Goal: Transaction & Acquisition: Purchase product/service

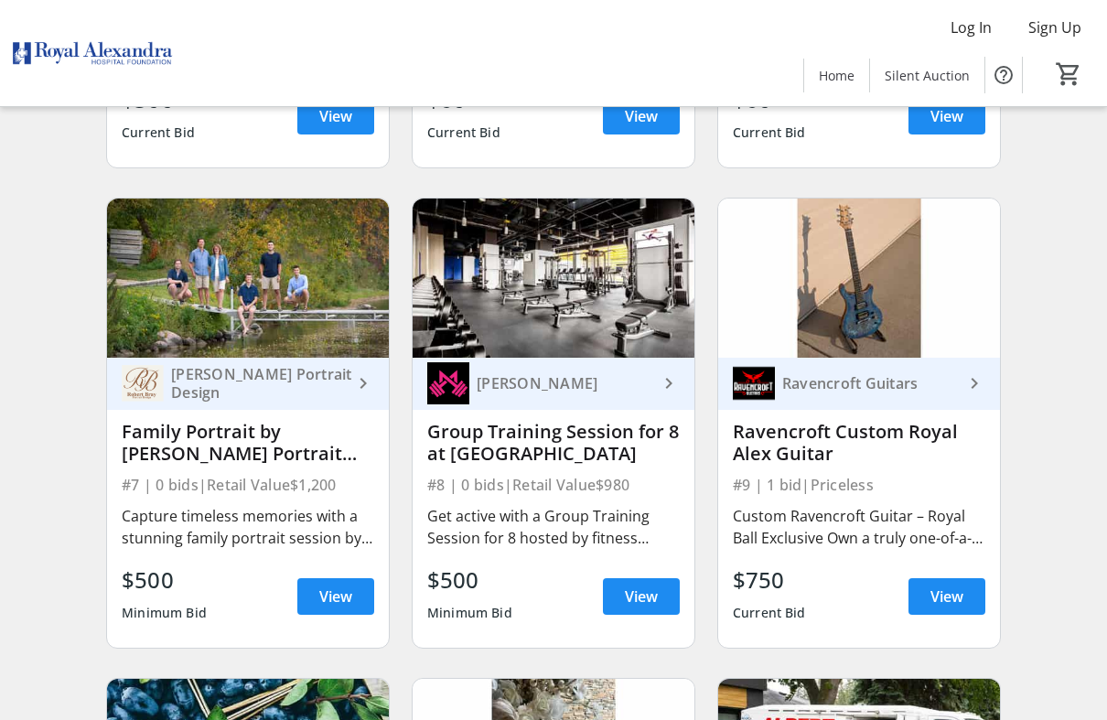
scroll to position [1034, 0]
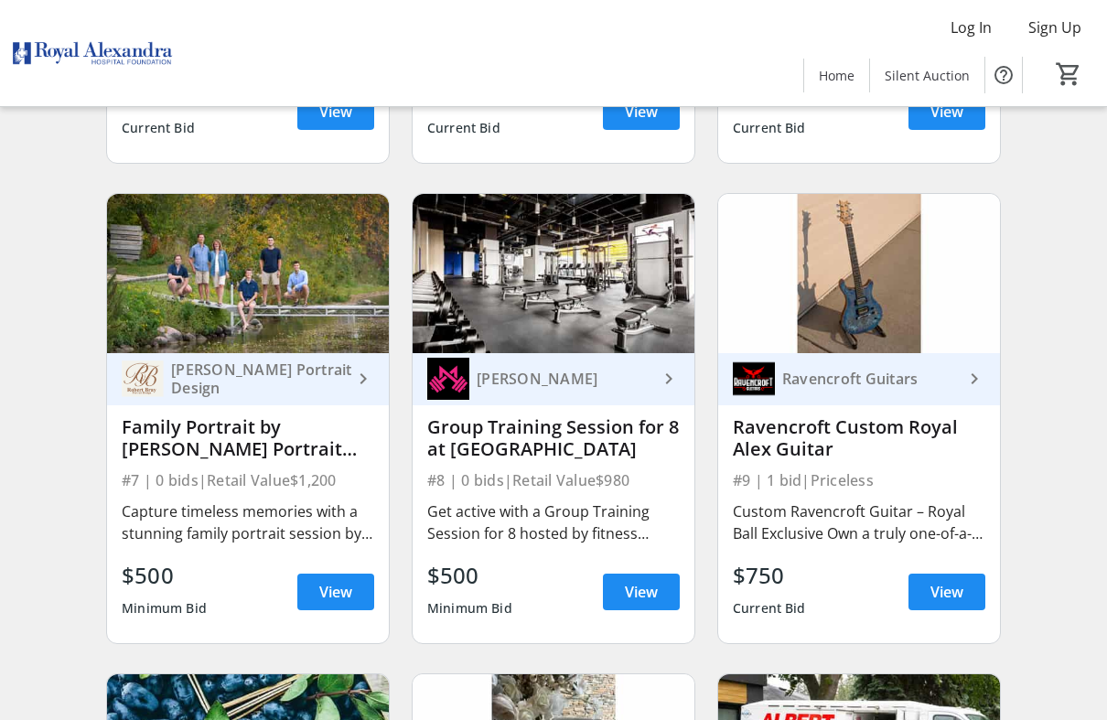
click at [882, 318] on img at bounding box center [859, 273] width 282 height 158
click at [897, 434] on div "Ravencroft Custom Royal Alex Guitar" at bounding box center [859, 438] width 252 height 44
click at [940, 581] on span "View" at bounding box center [946, 592] width 33 height 22
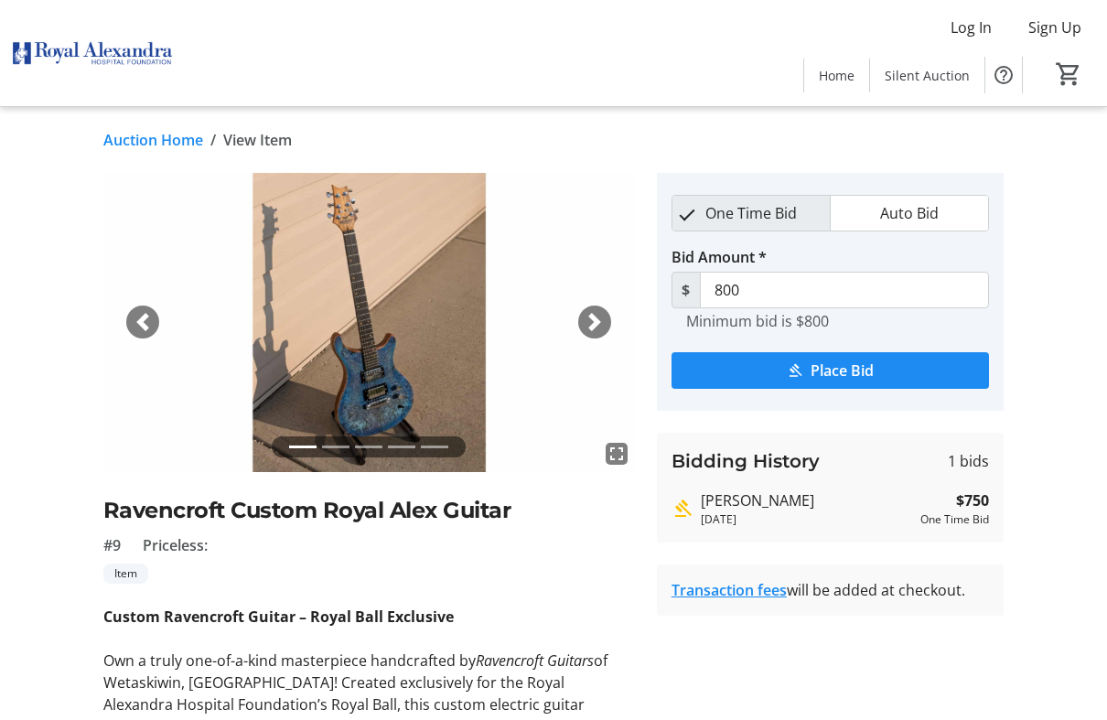
click at [598, 317] on span "button" at bounding box center [595, 322] width 18 height 18
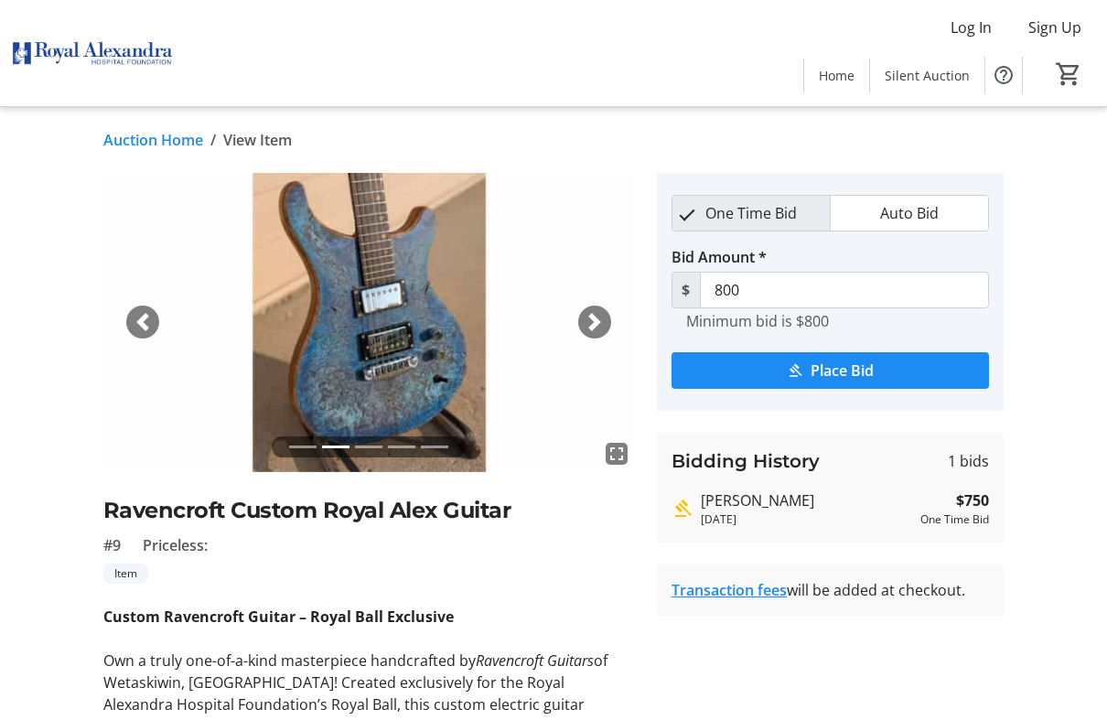
click at [596, 315] on span "button" at bounding box center [595, 322] width 18 height 18
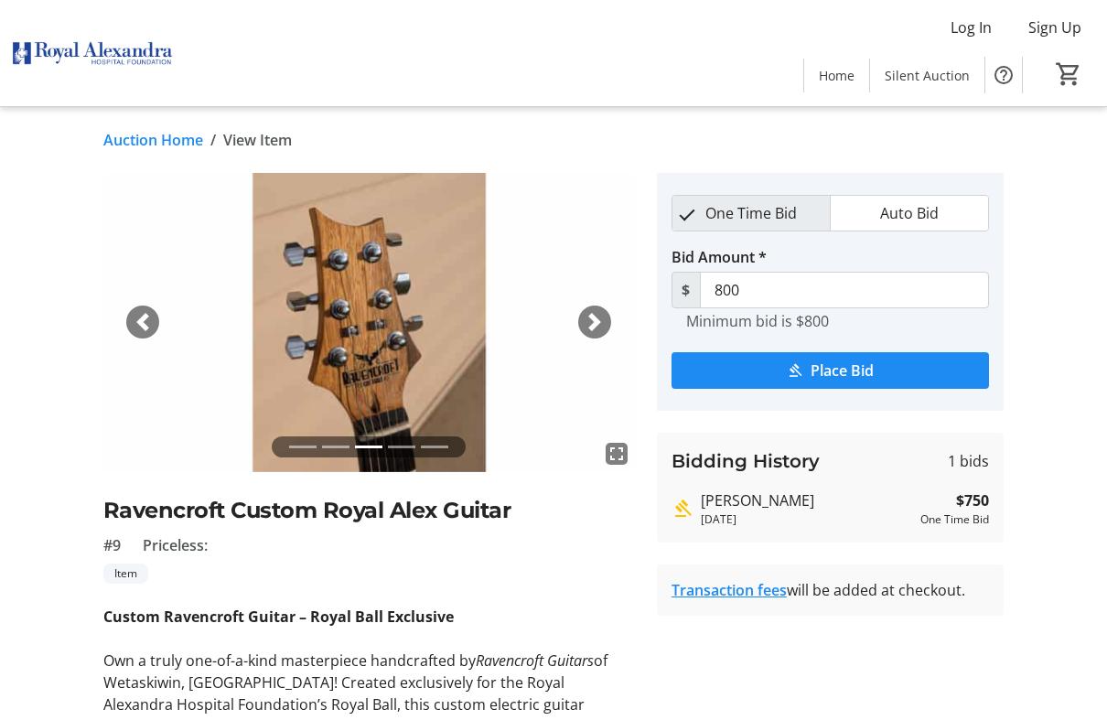
click at [595, 328] on span "button" at bounding box center [595, 322] width 18 height 18
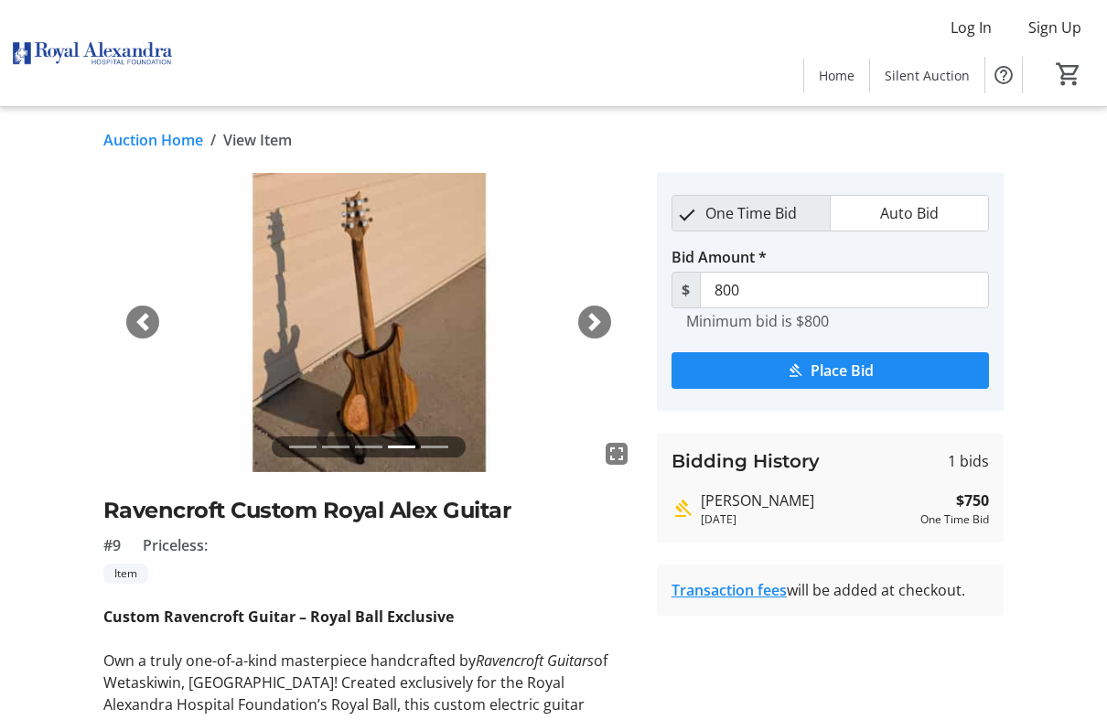
click at [602, 315] on span "button" at bounding box center [595, 322] width 18 height 18
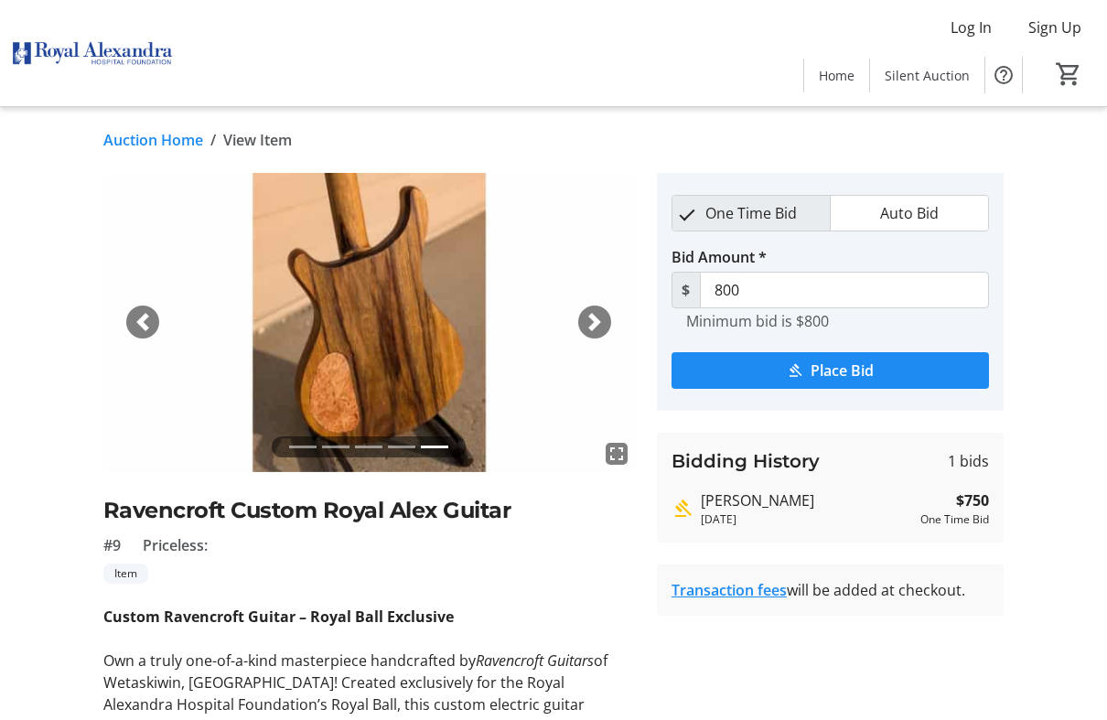
click at [606, 319] on div "Next" at bounding box center [594, 322] width 33 height 33
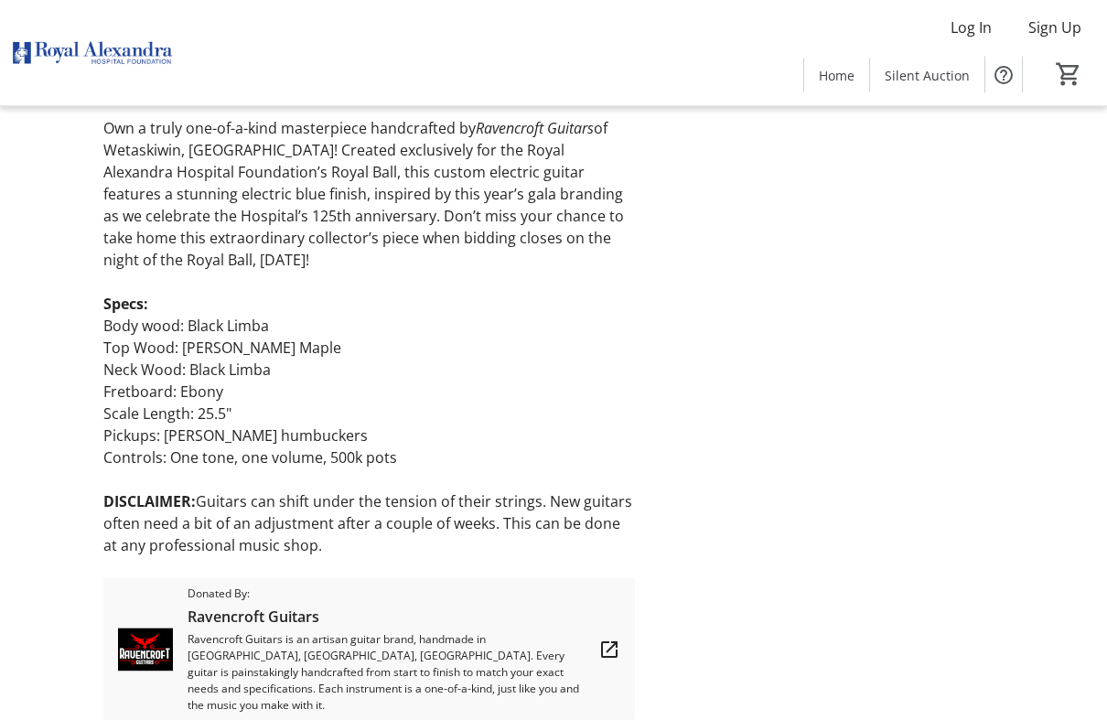
scroll to position [586, 0]
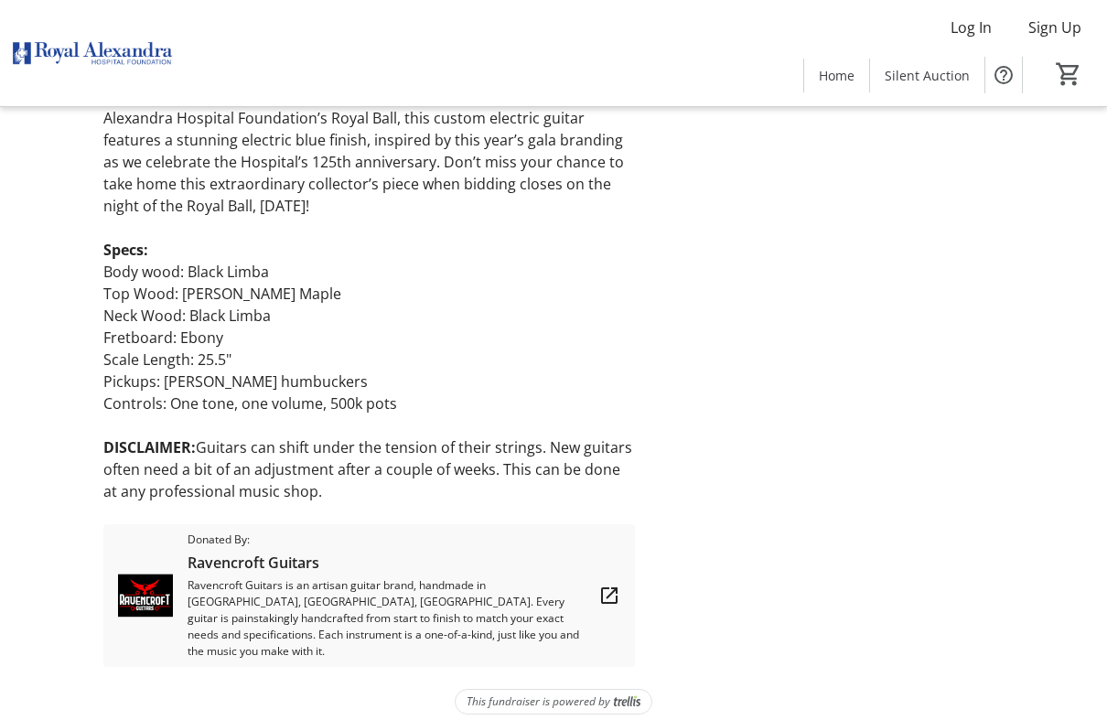
click at [957, 332] on tr-auction-item-bidding-ui "One Time Bid Auto Bid Bid Amount * $ 800 Minimum bid is $800 Place Bid Bidding …" at bounding box center [830, 126] width 369 height 1080
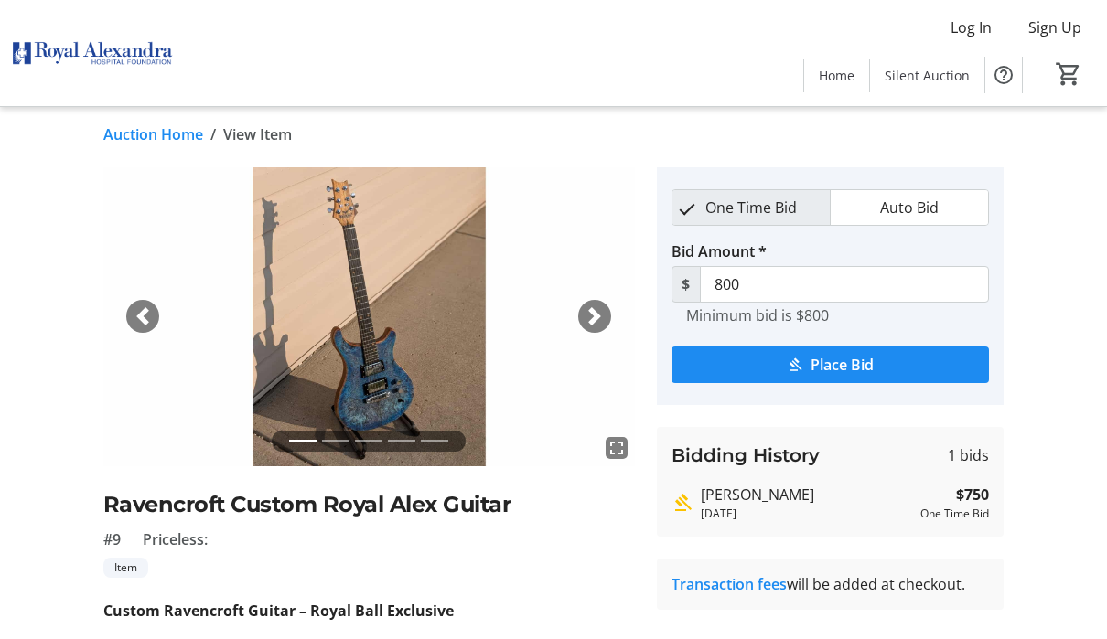
scroll to position [0, 0]
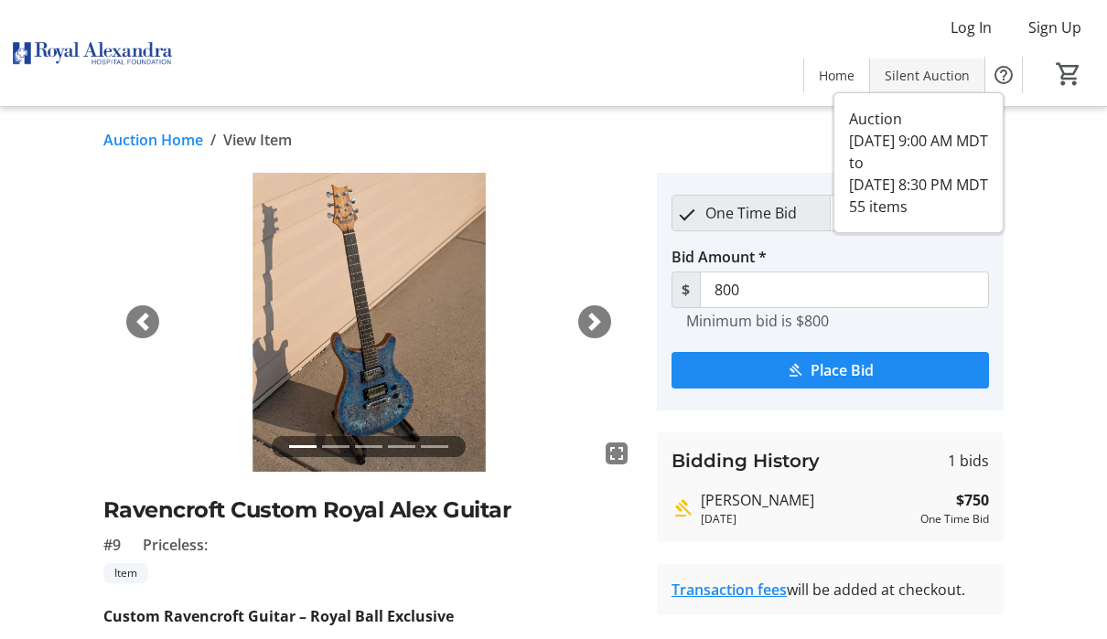
click at [933, 76] on span "Silent Auction" at bounding box center [927, 75] width 85 height 19
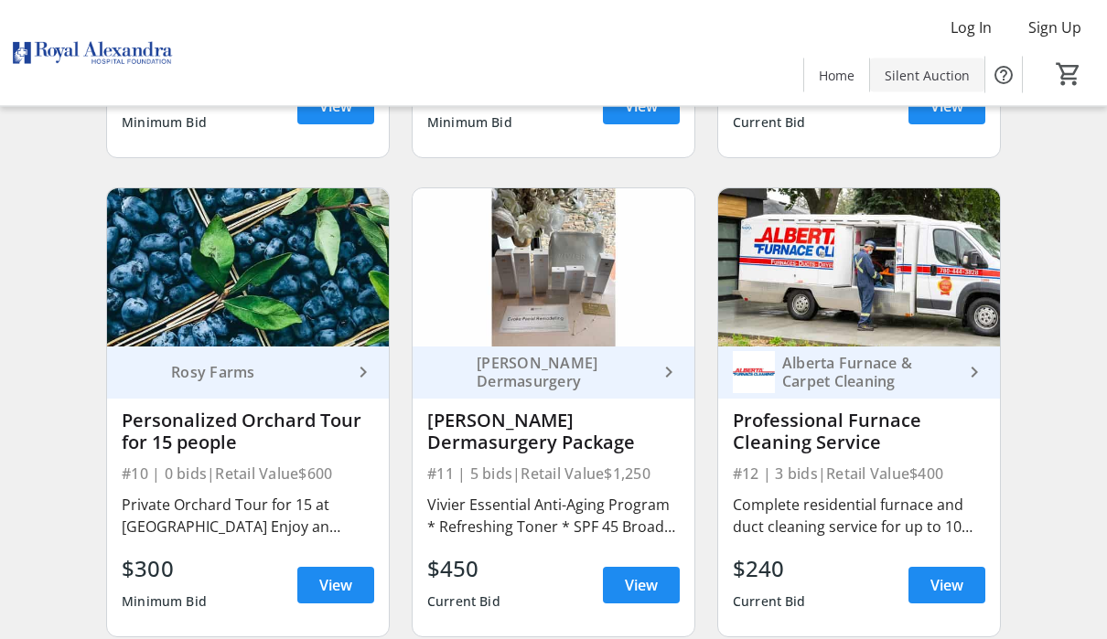
scroll to position [1520, 0]
click at [334, 597] on span at bounding box center [335, 586] width 77 height 44
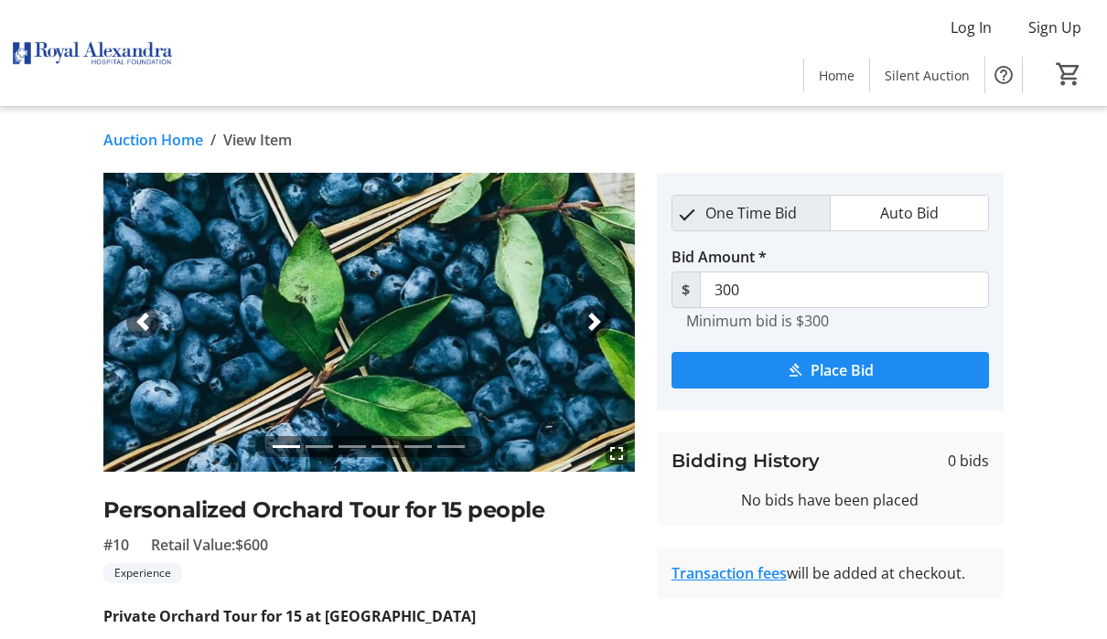
click at [586, 323] on span "button" at bounding box center [595, 322] width 18 height 18
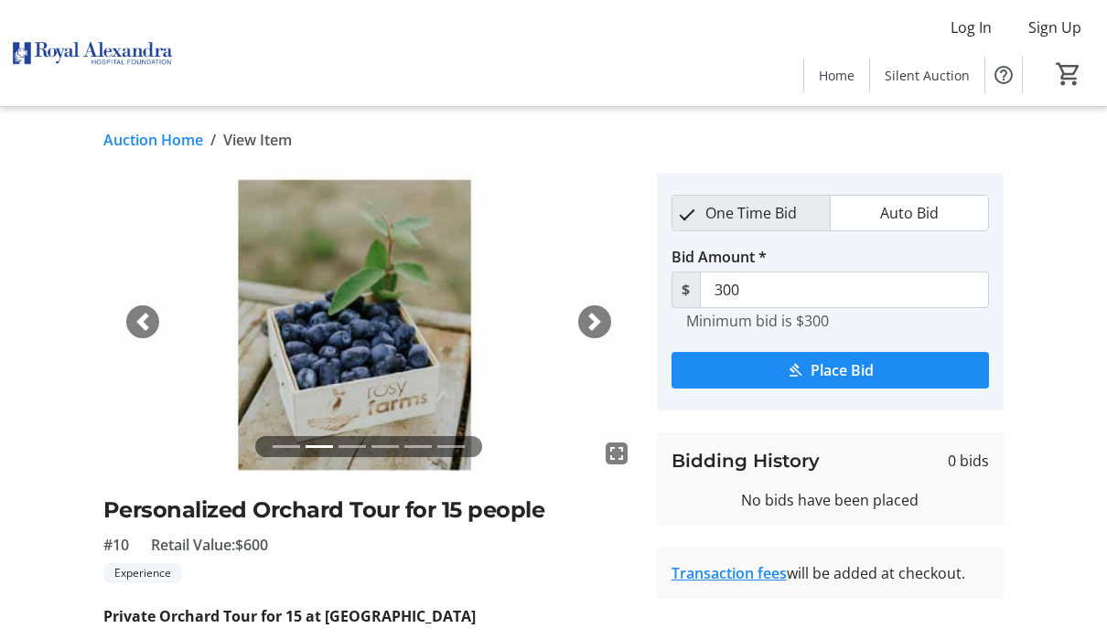
click at [613, 319] on img at bounding box center [369, 322] width 532 height 299
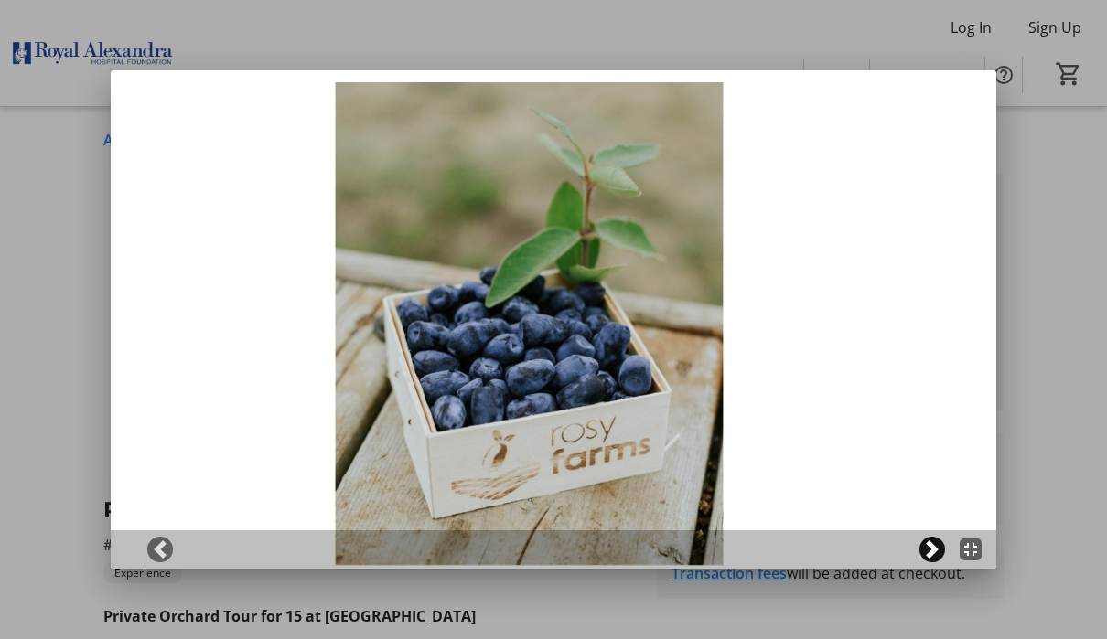
click at [929, 545] on span at bounding box center [932, 550] width 18 height 18
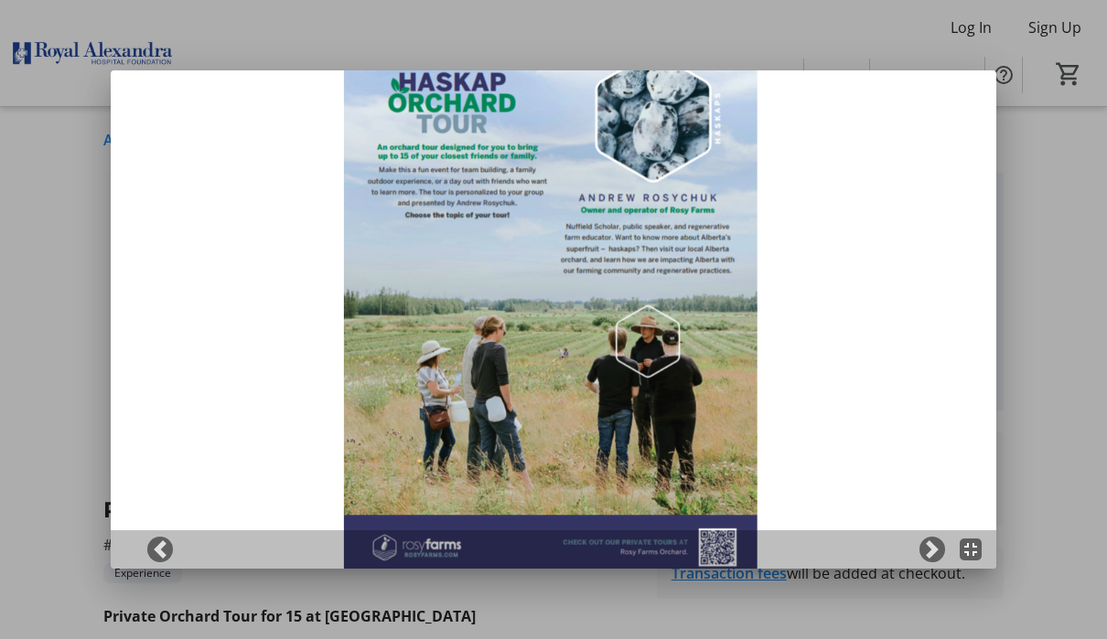
click at [945, 543] on div at bounding box center [554, 550] width 886 height 38
click at [935, 544] on span at bounding box center [932, 550] width 18 height 18
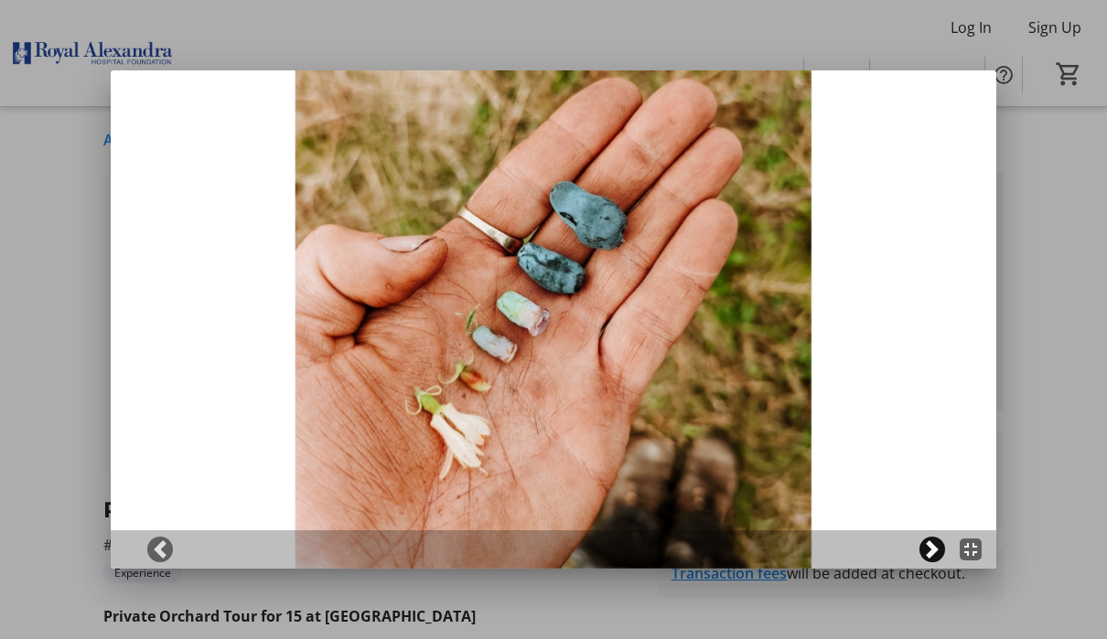
click at [940, 556] on span at bounding box center [932, 550] width 18 height 18
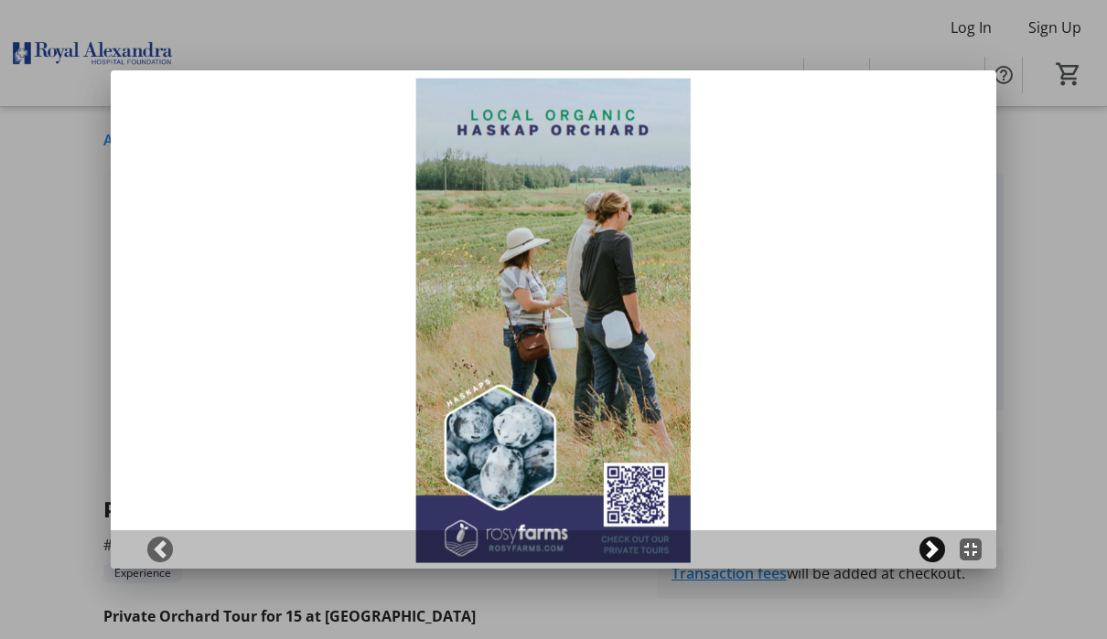
click at [935, 547] on span at bounding box center [932, 550] width 18 height 18
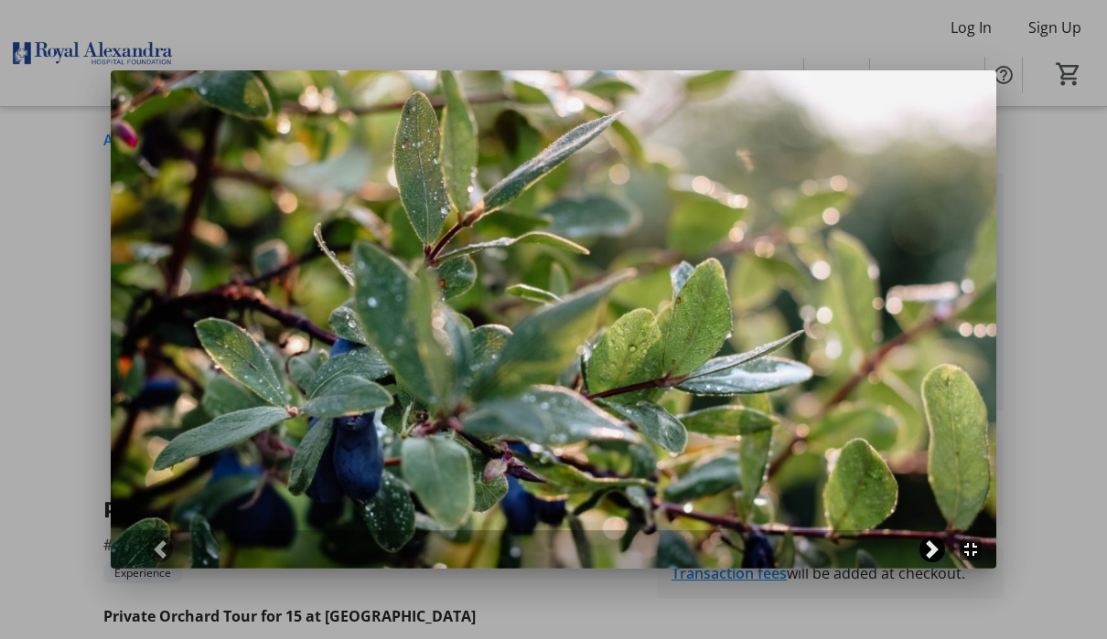
click at [940, 552] on span at bounding box center [932, 550] width 18 height 18
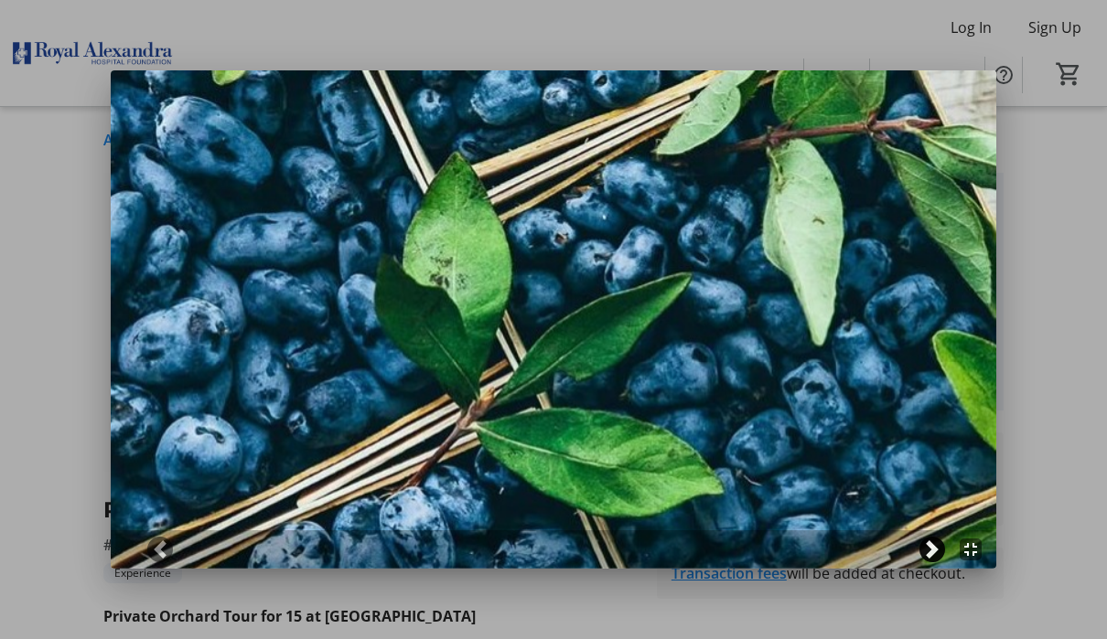
click at [937, 549] on span at bounding box center [932, 550] width 18 height 18
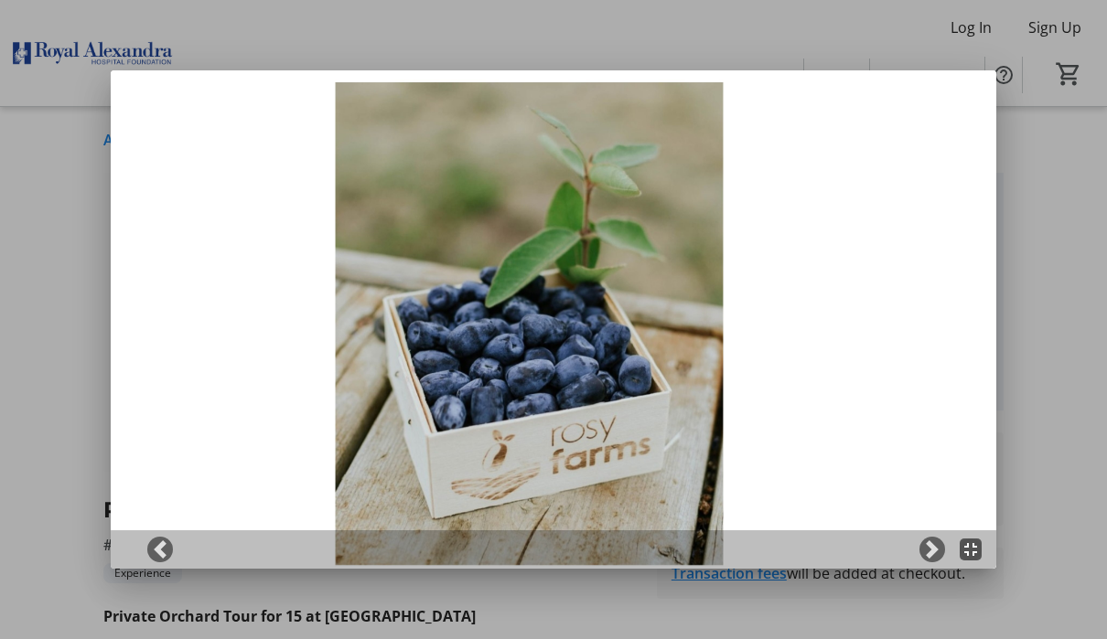
click at [972, 554] on mat-icon "fullscreen_exit" at bounding box center [971, 550] width 22 height 22
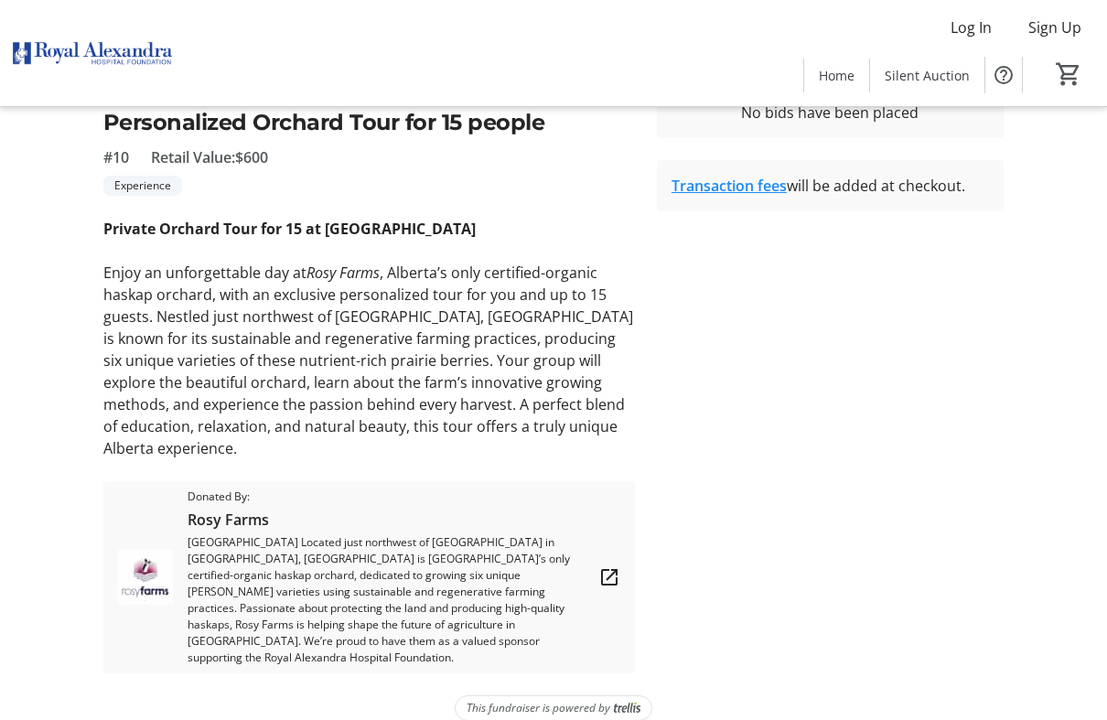
scroll to position [394, 0]
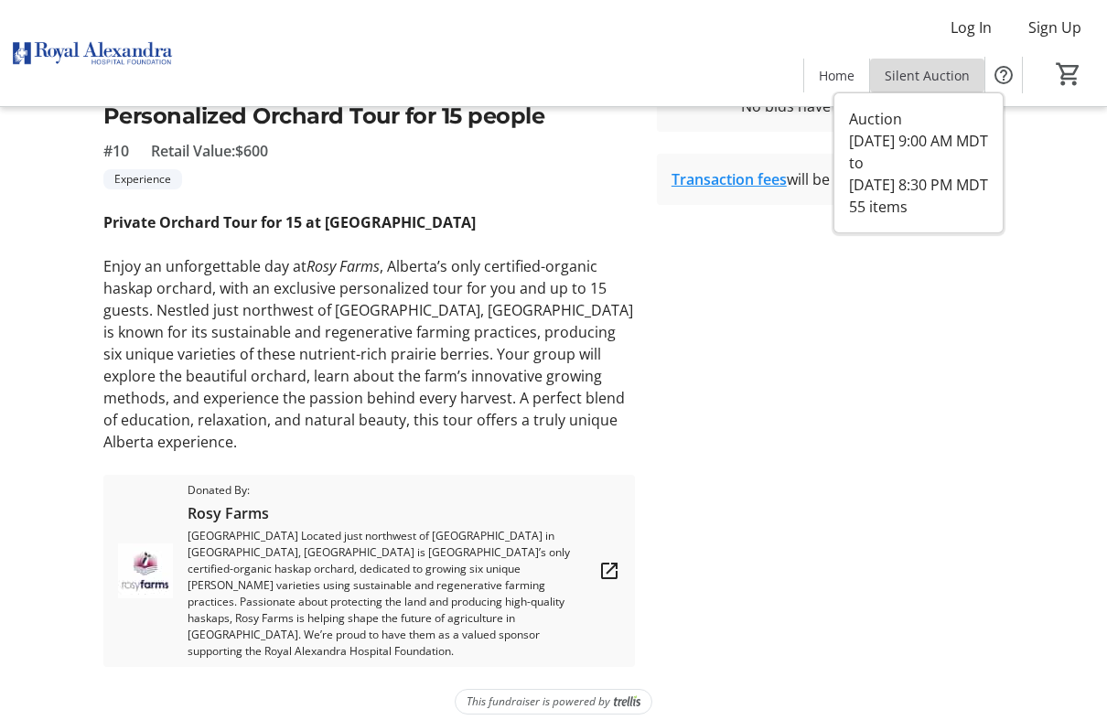
click at [932, 74] on span "Silent Auction" at bounding box center [927, 75] width 85 height 19
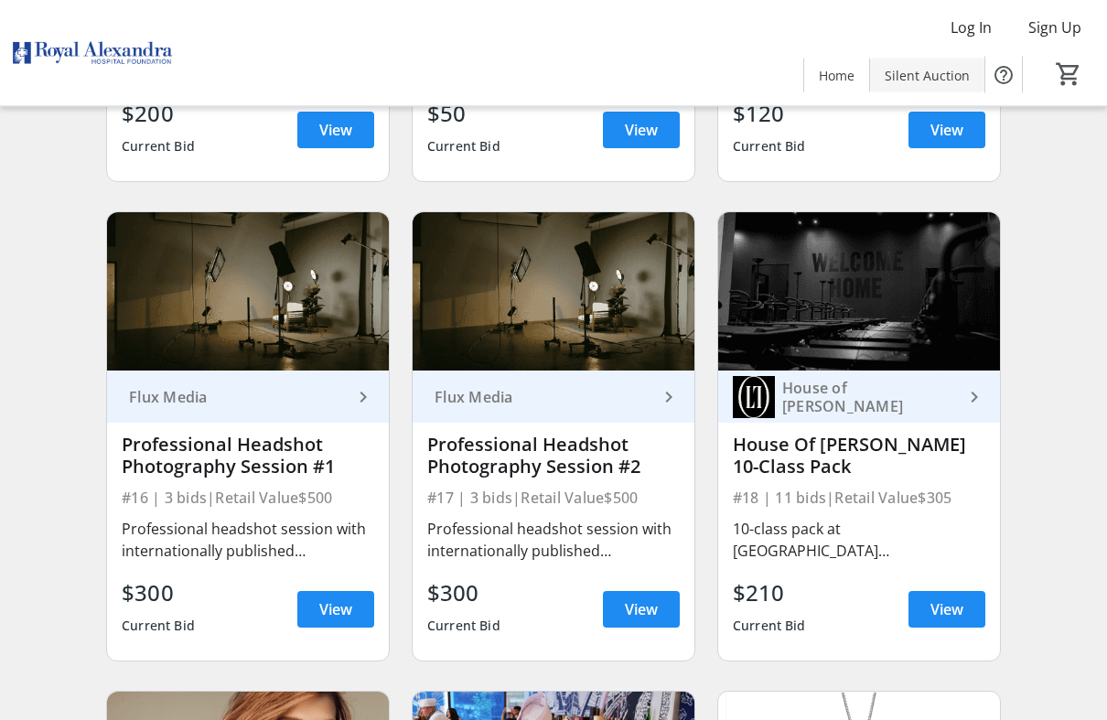
scroll to position [2456, 0]
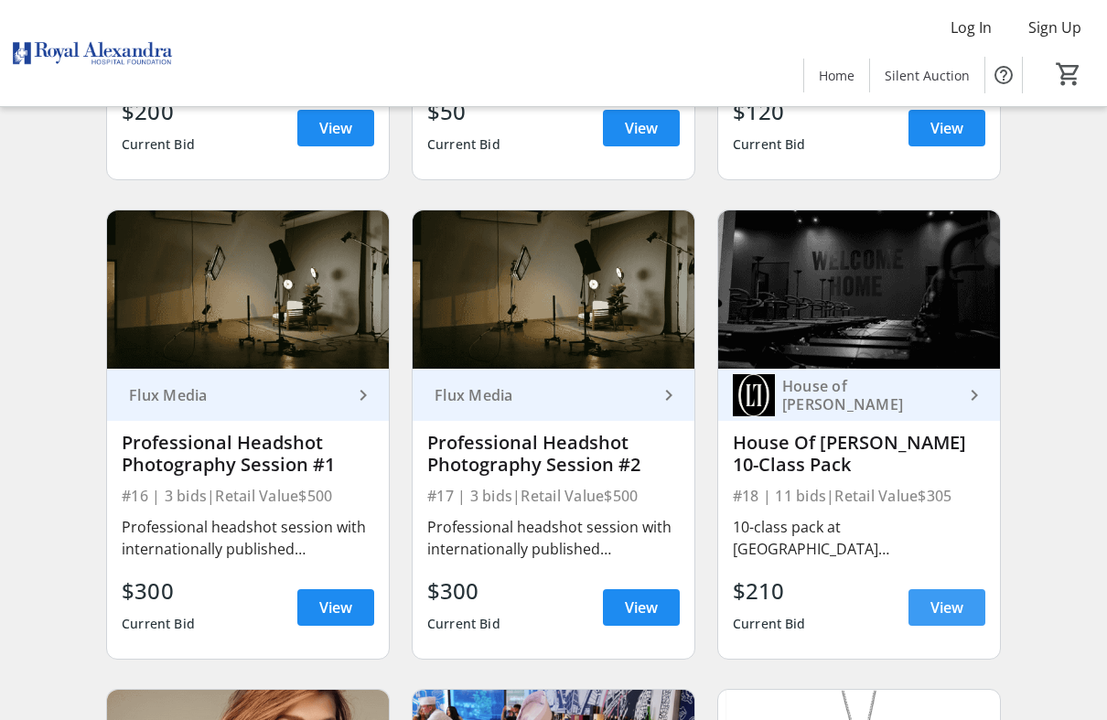
click at [956, 613] on span "View" at bounding box center [946, 607] width 33 height 22
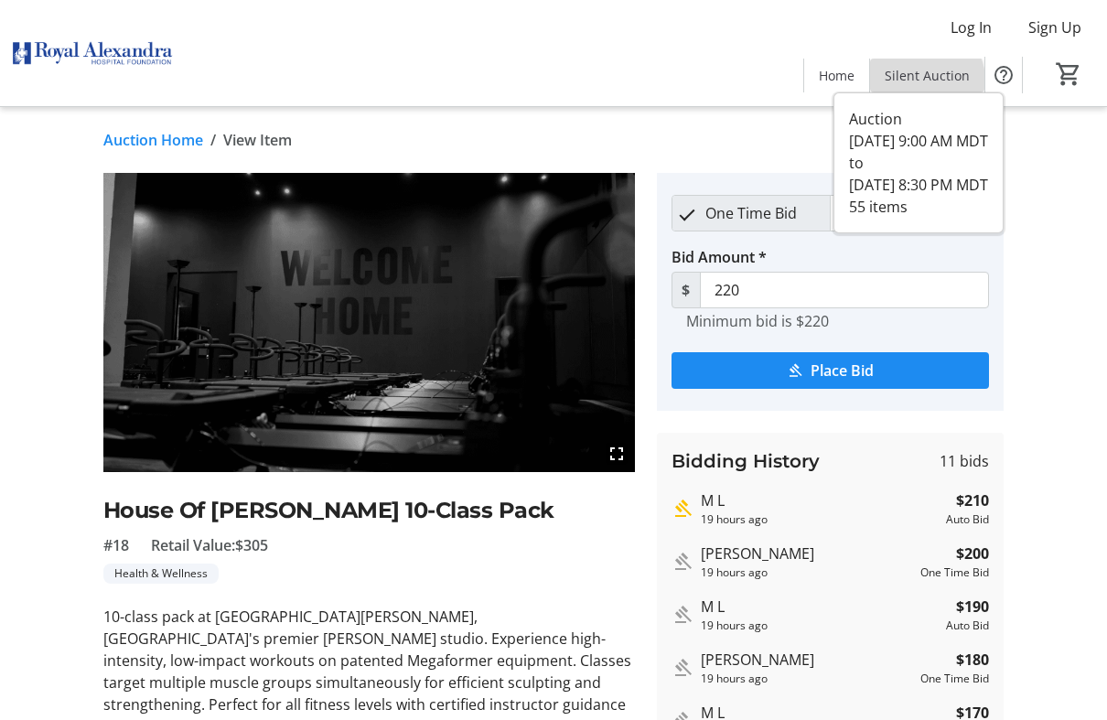
click at [927, 81] on span "Silent Auction" at bounding box center [927, 75] width 85 height 19
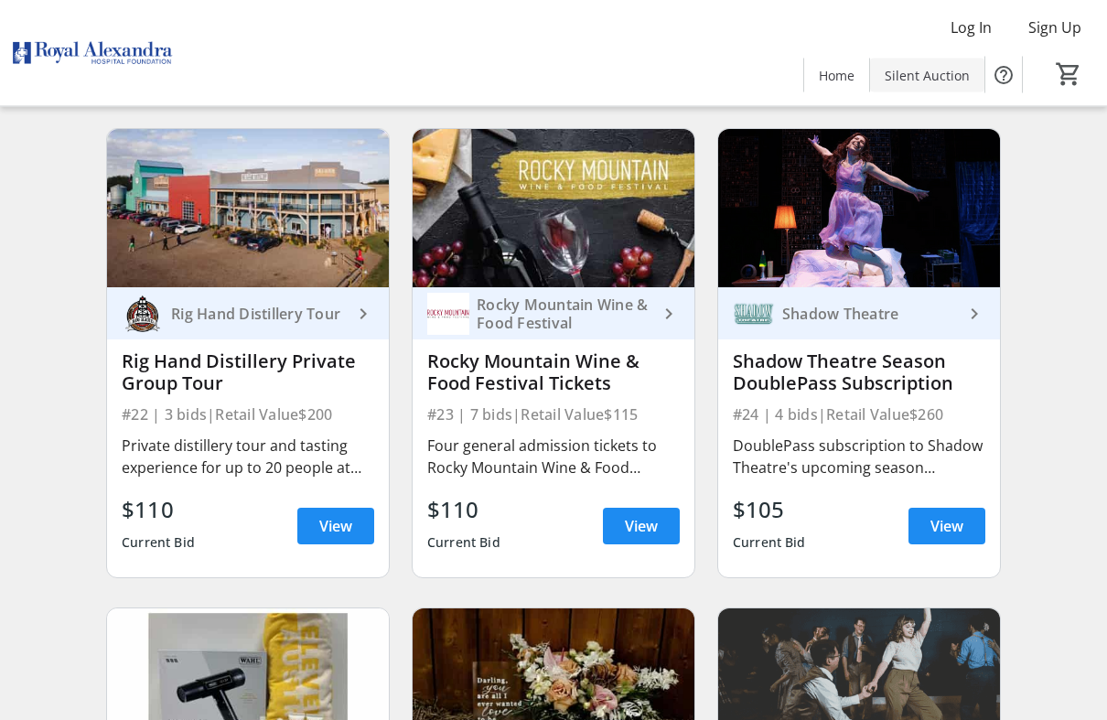
scroll to position [3497, 0]
click at [645, 536] on span "View" at bounding box center [641, 526] width 33 height 22
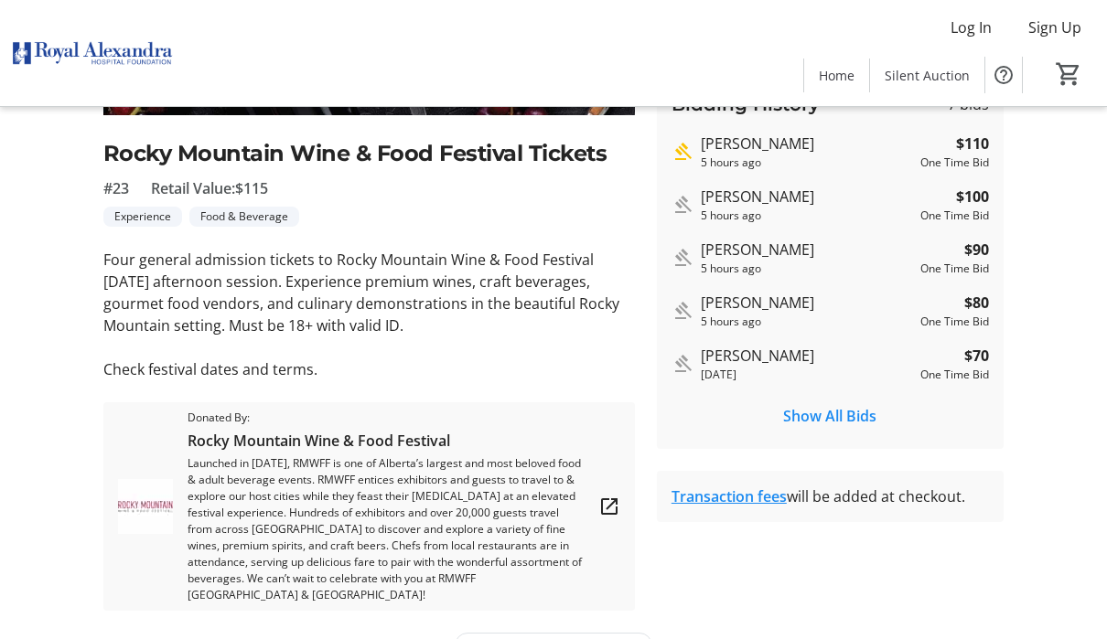
scroll to position [356, 0]
type input "130"
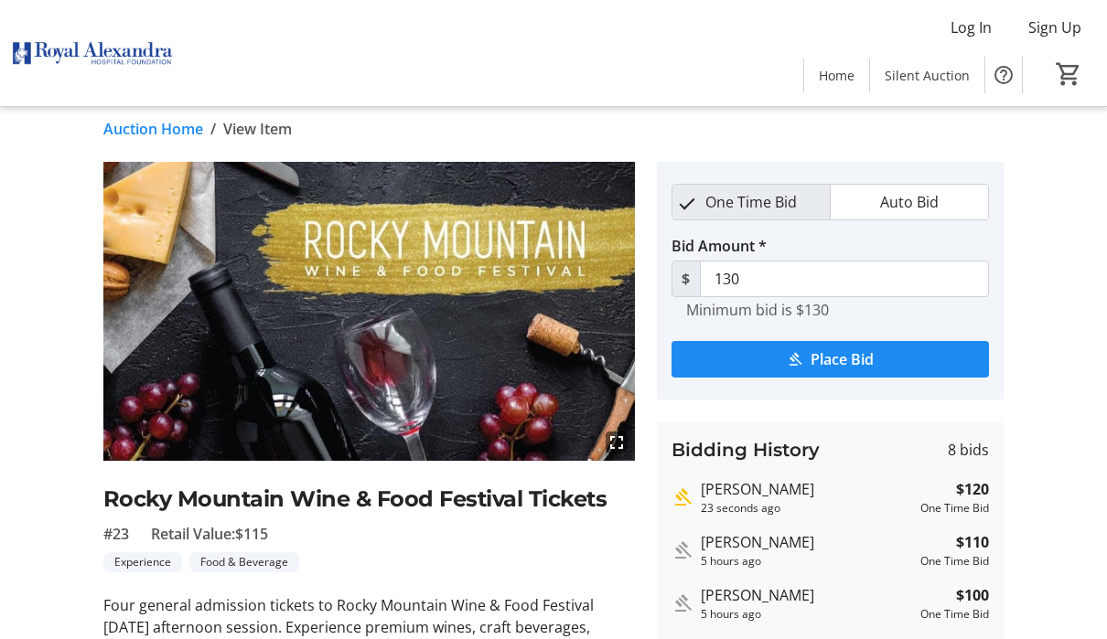
scroll to position [0, 0]
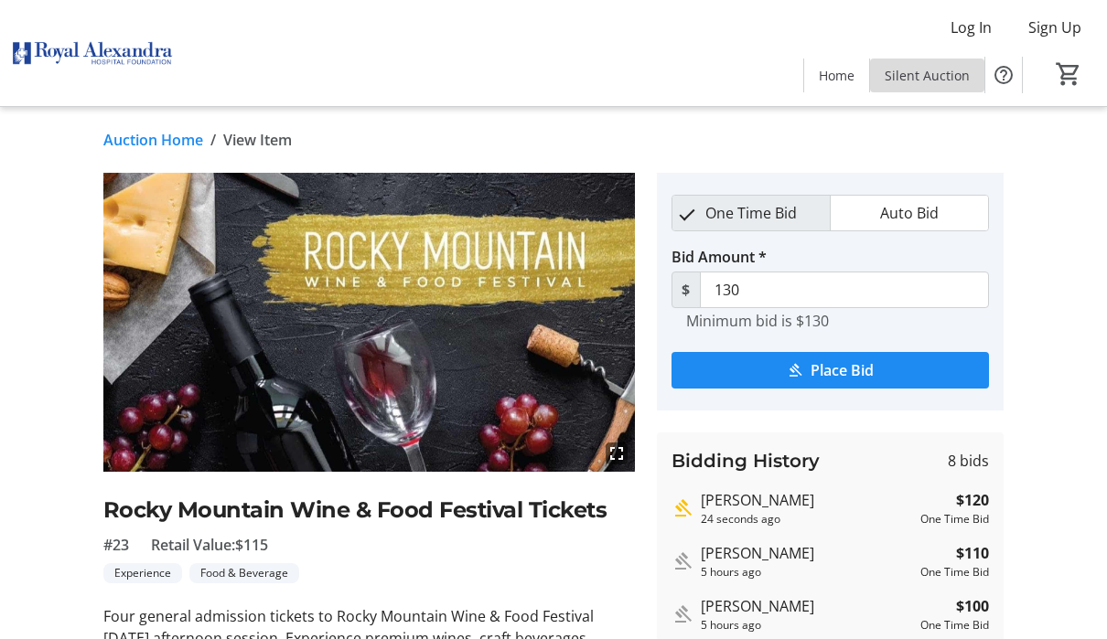
click at [953, 79] on span "Silent Auction" at bounding box center [927, 75] width 85 height 19
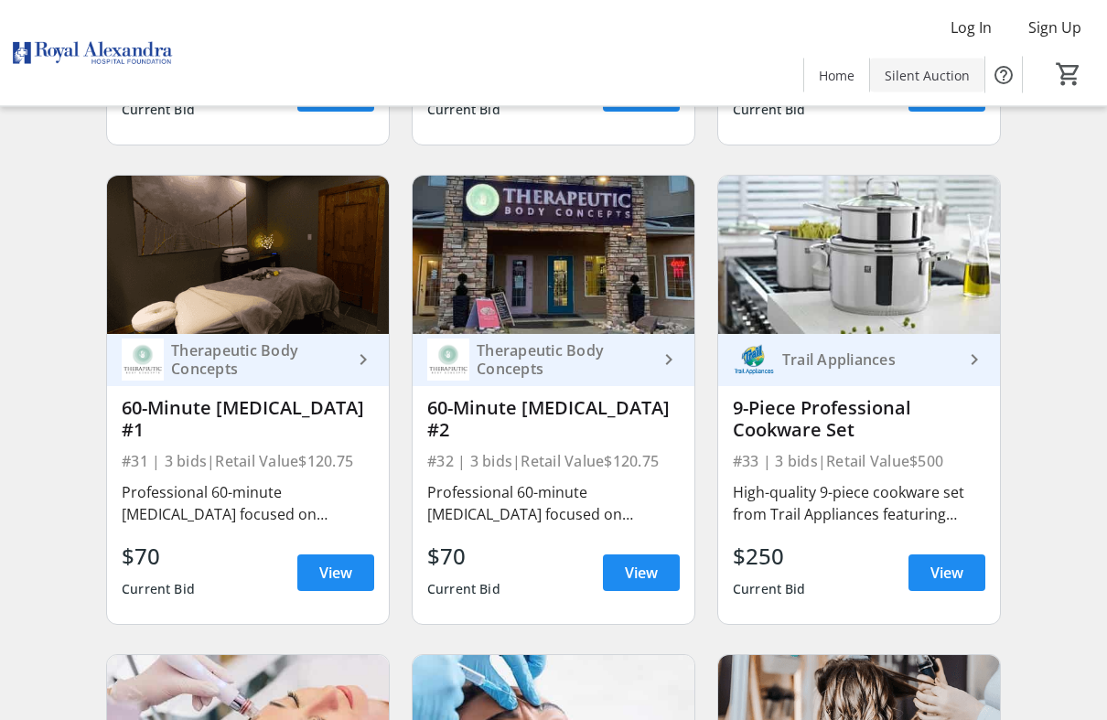
scroll to position [4889, 0]
click at [940, 575] on span "View" at bounding box center [946, 573] width 33 height 22
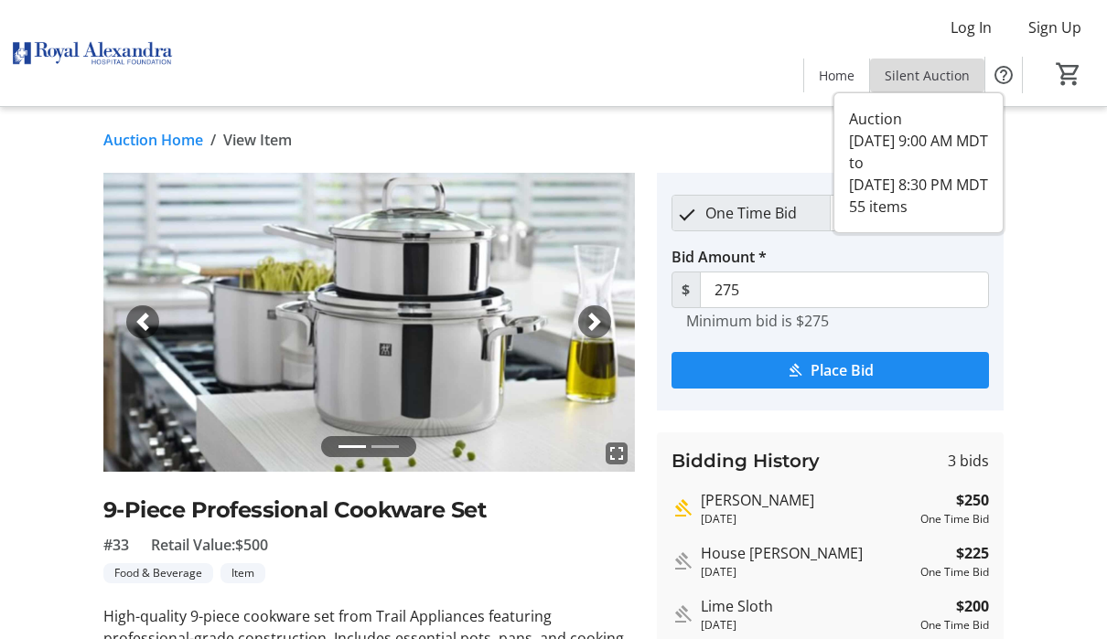
click at [940, 75] on span "Silent Auction" at bounding box center [927, 75] width 85 height 19
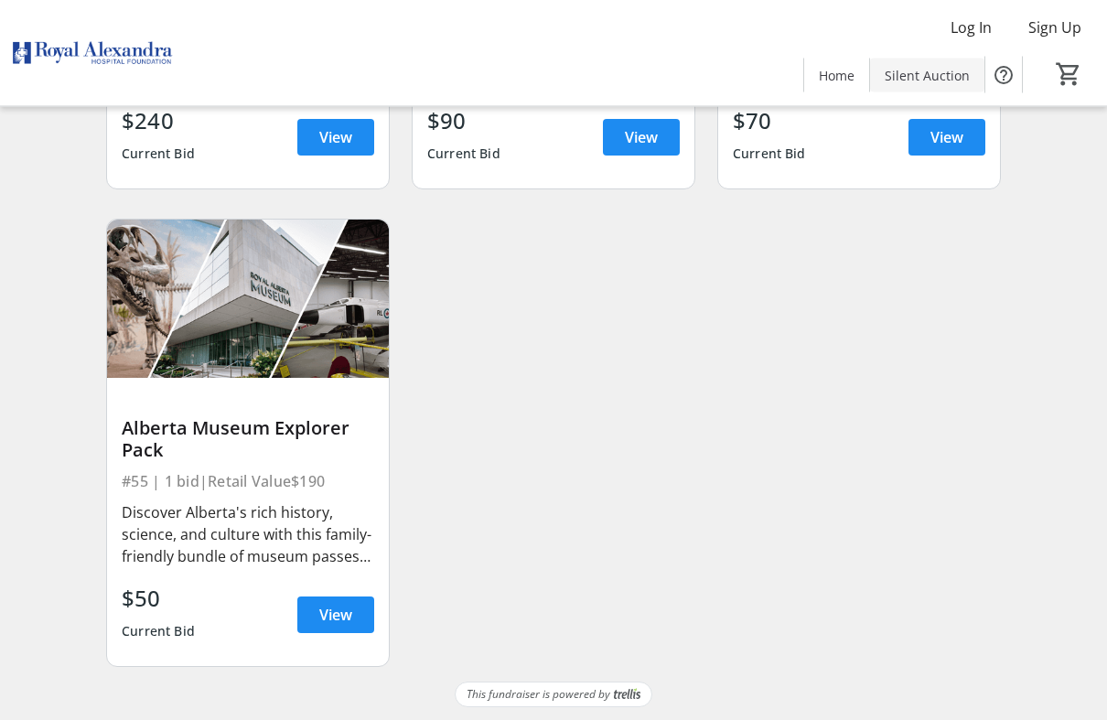
scroll to position [8661, 0]
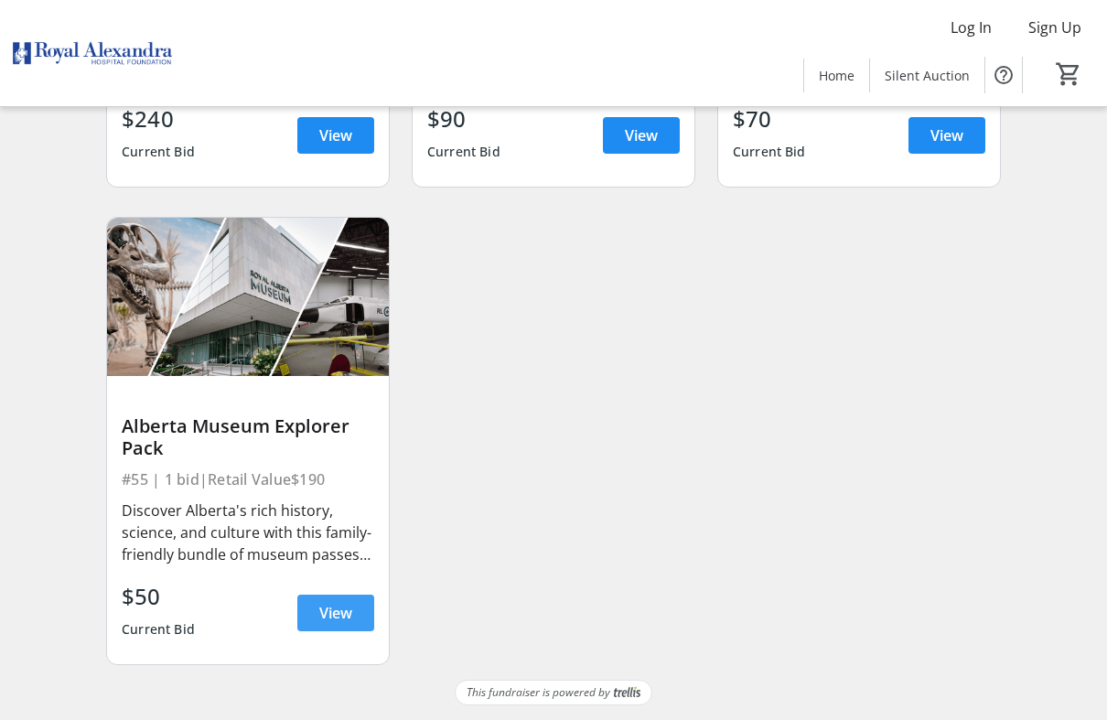
click at [339, 611] on span "View" at bounding box center [335, 613] width 33 height 22
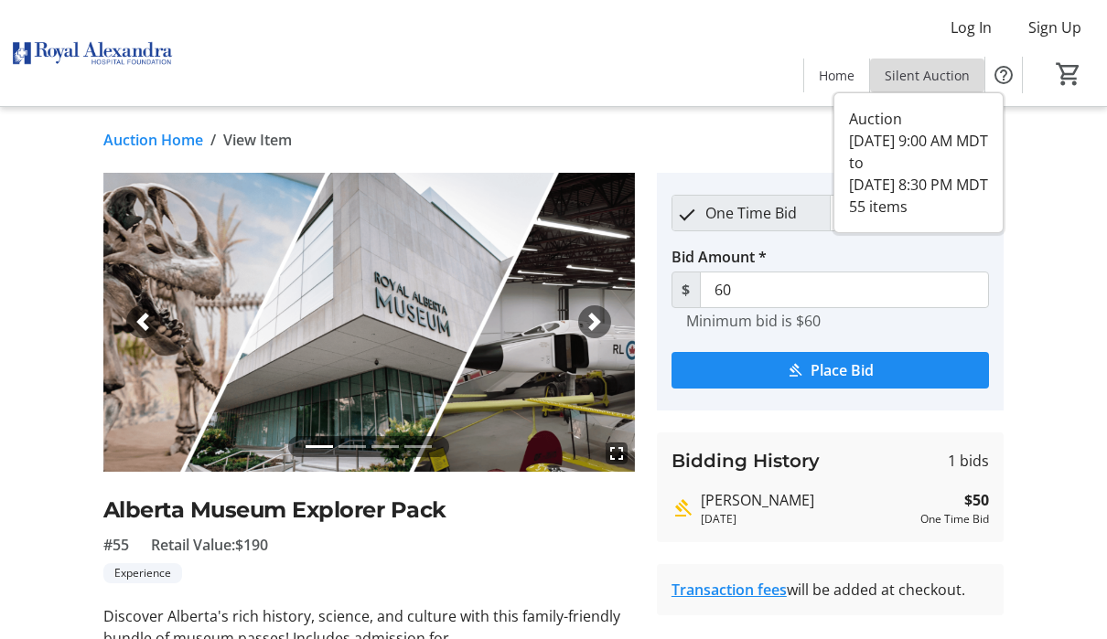
click at [940, 72] on span "Silent Auction" at bounding box center [927, 75] width 85 height 19
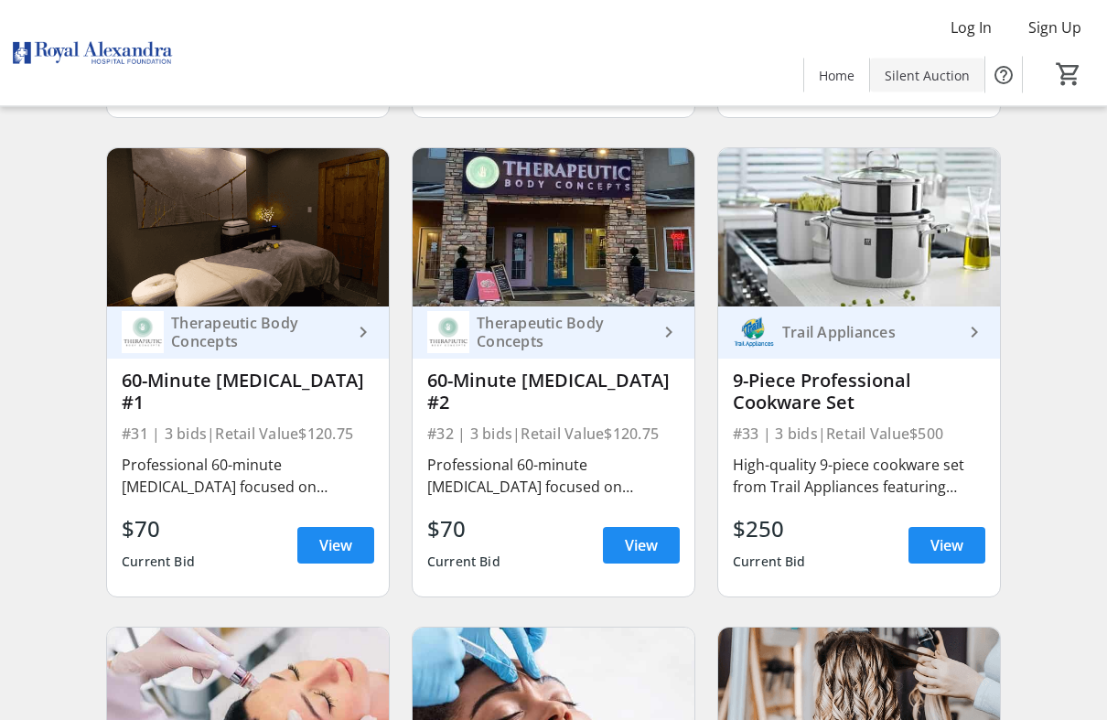
scroll to position [4916, 0]
click at [947, 544] on span "View" at bounding box center [946, 545] width 33 height 22
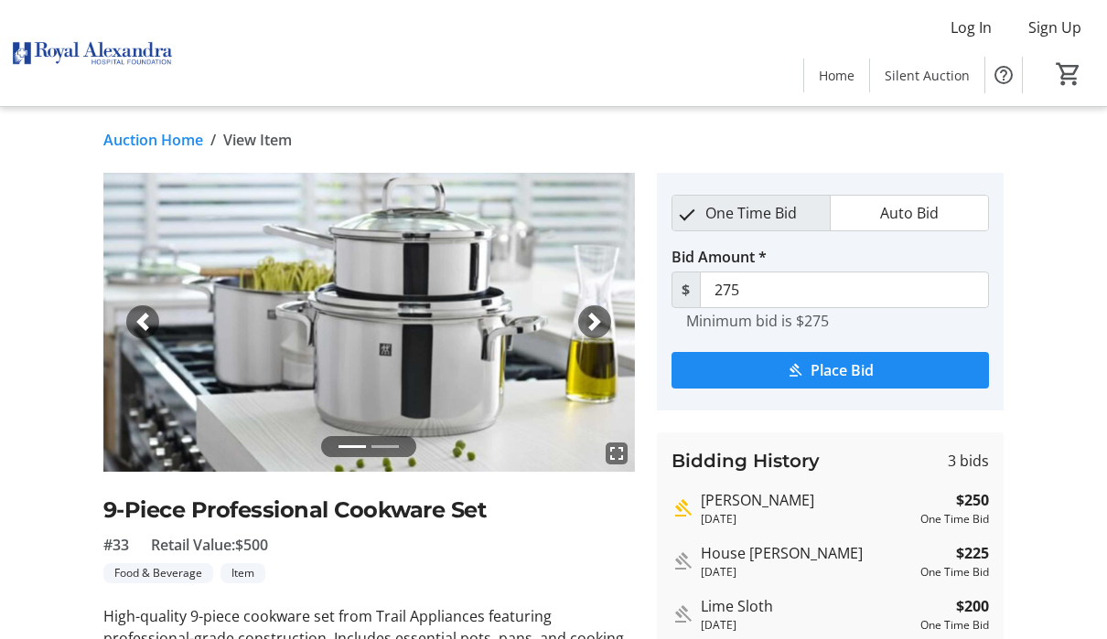
click at [594, 326] on span "button" at bounding box center [595, 322] width 18 height 18
